Goal: Transaction & Acquisition: Purchase product/service

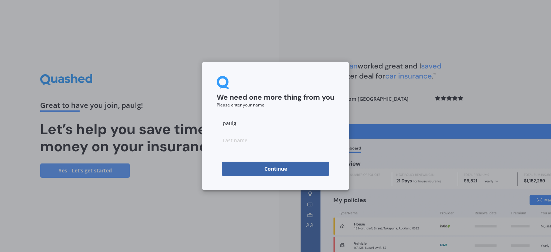
click at [240, 124] on input "paulg" at bounding box center [276, 123] width 118 height 14
type input "p"
type input "[PERSON_NAME]"
click at [247, 142] on input at bounding box center [276, 140] width 118 height 14
type input "[PERSON_NAME]"
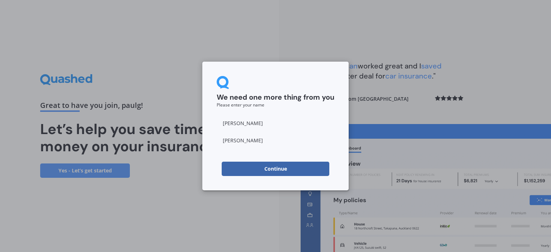
click at [266, 170] on button "Continue" at bounding box center [276, 169] width 108 height 14
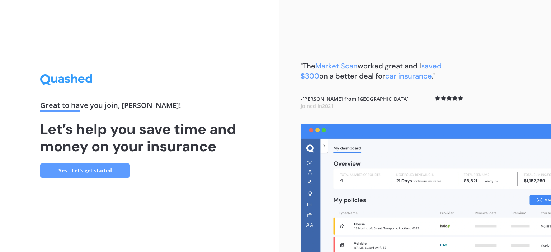
click at [100, 169] on link "Yes - Let’s get started" at bounding box center [85, 171] width 90 height 14
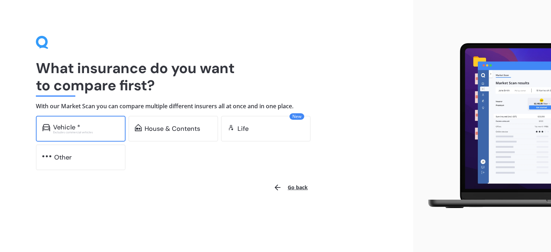
click at [76, 126] on div "Vehicle *" at bounding box center [66, 127] width 27 height 7
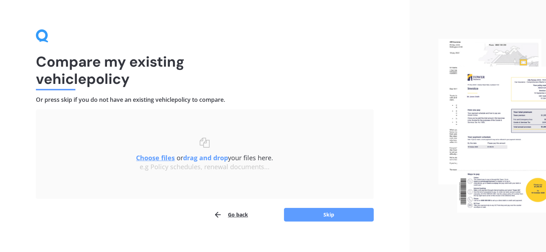
scroll to position [12, 0]
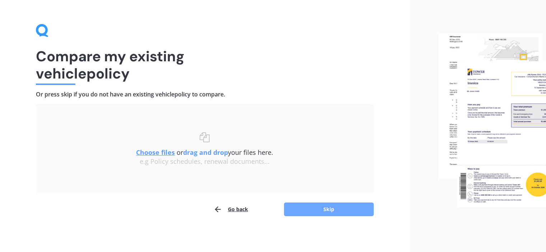
click at [329, 207] on button "Skip" at bounding box center [329, 210] width 90 height 14
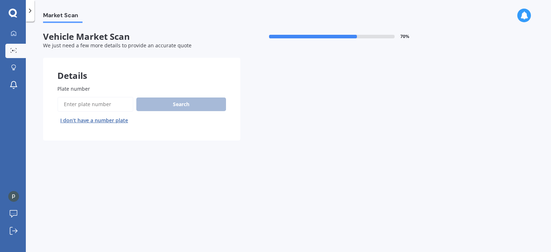
click at [99, 105] on input "Plate number" at bounding box center [95, 104] width 76 height 15
click at [98, 105] on input "Plate number" at bounding box center [95, 104] width 76 height 15
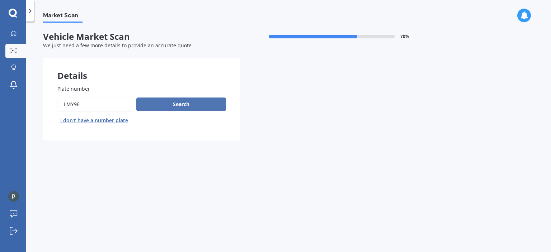
type input "LMY96"
click at [179, 103] on button "Search" at bounding box center [181, 105] width 90 height 14
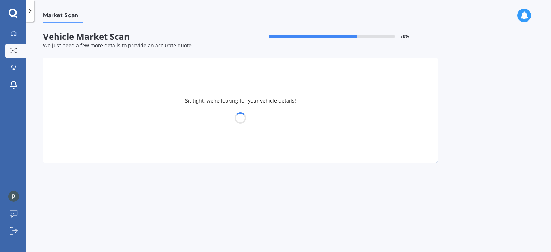
select select "MAZDA"
select select "ATENZA"
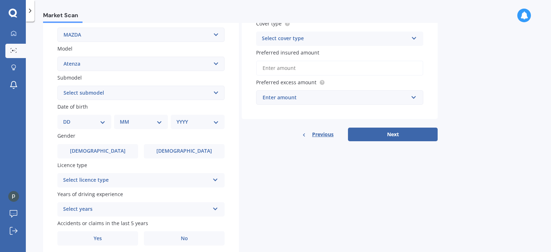
scroll to position [170, 0]
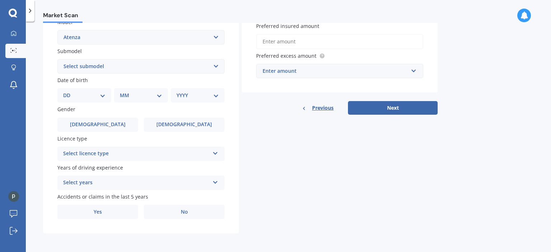
click at [217, 154] on icon at bounding box center [215, 152] width 6 height 5
click at [287, 178] on div "Details Plate number Search I don’t have a number plate Year 2009 Make Select m…" at bounding box center [240, 61] width 395 height 346
click at [322, 109] on span "Previous" at bounding box center [323, 108] width 22 height 11
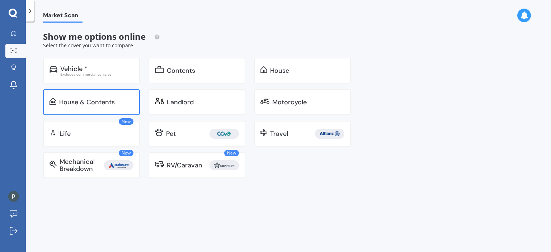
click at [79, 103] on div "House & Contents" at bounding box center [87, 102] width 56 height 7
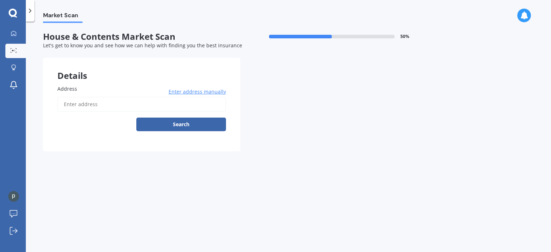
click at [88, 103] on input "Address" at bounding box center [141, 104] width 169 height 15
type input "1 Emlyn Place, Torbay, Auckland 0630"
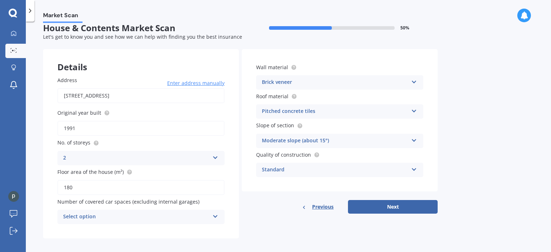
scroll to position [13, 0]
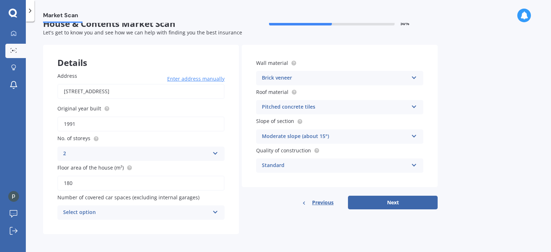
click at [413, 77] on icon at bounding box center [414, 76] width 6 height 5
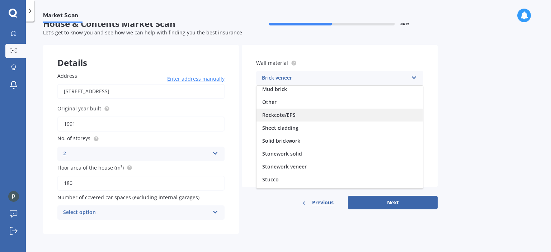
scroll to position [65, 0]
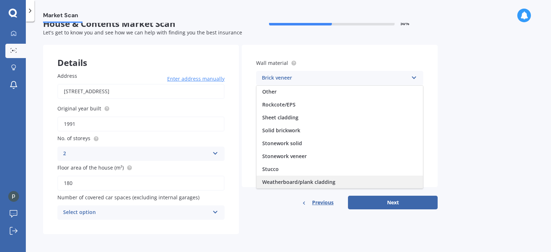
click at [290, 182] on span "Weatherboard/plank cladding" at bounding box center [298, 182] width 73 height 7
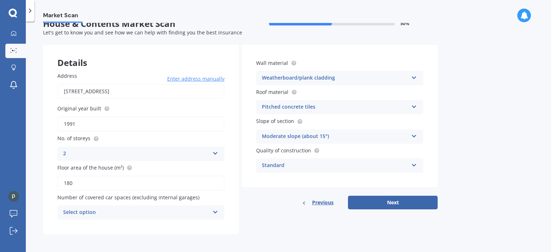
click at [417, 137] on div "Moderate slope (about 15°) Flat or gentle slope (up to about 5°) Moderate slope…" at bounding box center [339, 137] width 167 height 14
click at [457, 132] on div "Market Scan House & Contents Market Scan 50 % Let's get to know you and see how…" at bounding box center [288, 138] width 525 height 231
click at [413, 165] on icon at bounding box center [414, 164] width 6 height 5
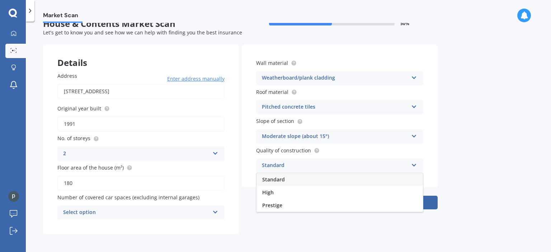
click at [413, 165] on icon at bounding box center [414, 164] width 6 height 5
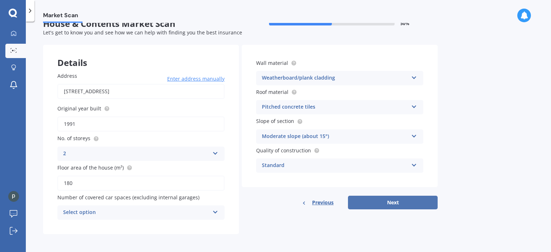
click at [394, 202] on button "Next" at bounding box center [393, 203] width 90 height 14
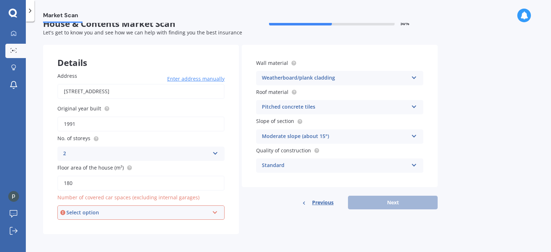
click at [186, 212] on div "Select option" at bounding box center [137, 213] width 143 height 8
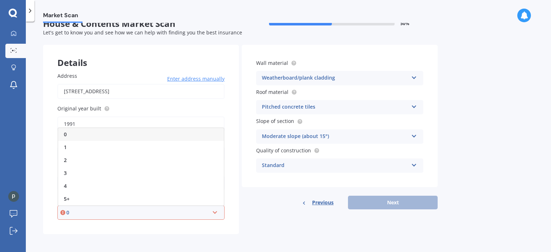
click at [246, 230] on div "Details Address 1 Emlyn Place, Torbay, Auckland 0630 Enter address manually Sea…" at bounding box center [240, 140] width 395 height 190
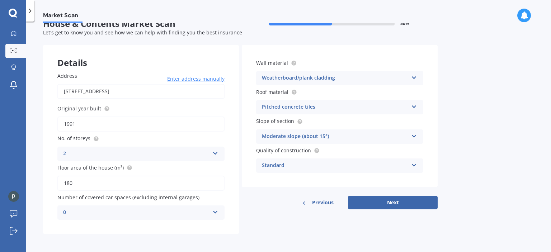
click at [210, 213] on div "0 0 1 2 3 4 5+" at bounding box center [140, 213] width 167 height 14
click at [70, 133] on div "0" at bounding box center [141, 134] width 167 height 13
click at [391, 205] on button "Next" at bounding box center [393, 203] width 90 height 14
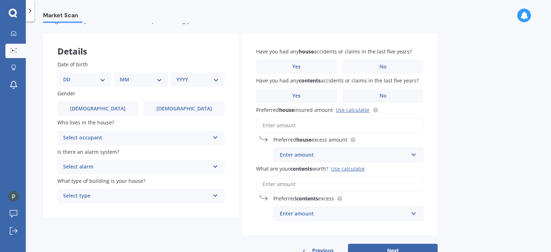
scroll to position [36, 0]
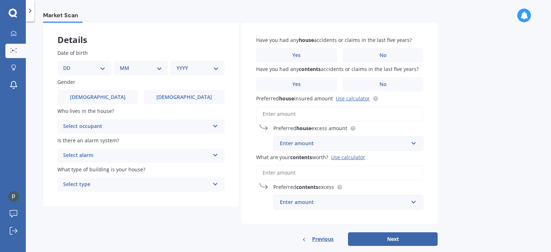
click at [203, 187] on div "Select type" at bounding box center [136, 185] width 146 height 9
click at [91, 199] on span "Freestanding" at bounding box center [80, 198] width 32 height 7
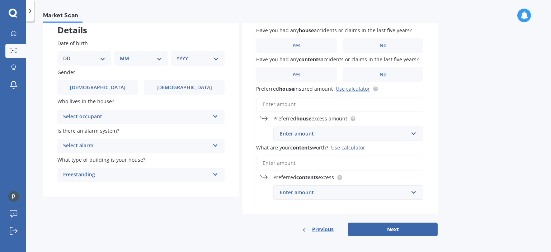
scroll to position [48, 0]
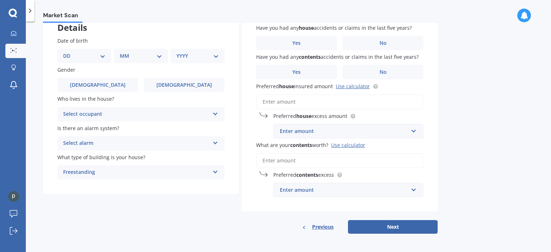
click at [326, 226] on span "Previous" at bounding box center [323, 227] width 22 height 11
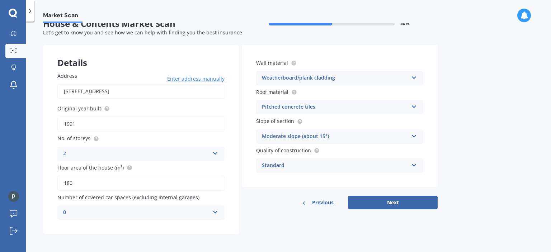
scroll to position [0, 0]
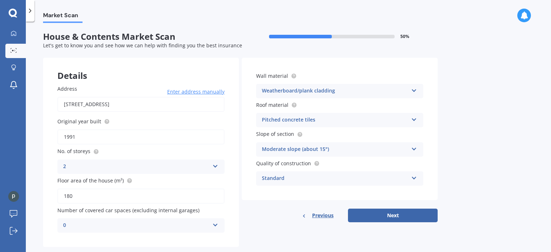
click at [321, 216] on span "Previous" at bounding box center [323, 215] width 22 height 11
